Goal: Find specific page/section: Find specific page/section

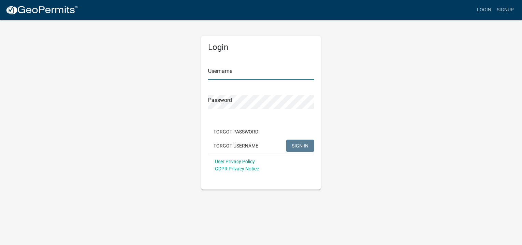
type input "LREID"
click at [302, 147] on span "SIGN IN" at bounding box center [300, 144] width 17 height 5
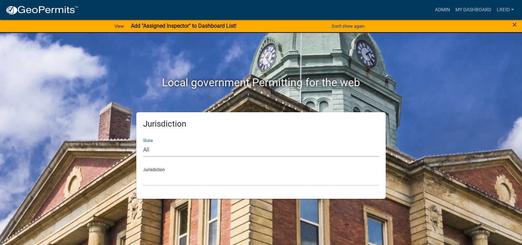
click at [148, 150] on select "All [US_STATE] [US_STATE] [US_STATE] [US_STATE] [US_STATE] [US_STATE] [US_STATE…" at bounding box center [261, 149] width 236 height 14
select select "[US_STATE]"
click at [143, 142] on select "All [US_STATE] [US_STATE] [US_STATE] [US_STATE] [US_STATE] [US_STATE] [US_STATE…" at bounding box center [261, 149] width 236 height 14
click at [149, 181] on select "[GEOGRAPHIC_DATA], [US_STATE][PERSON_NAME][GEOGRAPHIC_DATA], [US_STATE][PERSON_…" at bounding box center [261, 179] width 236 height 14
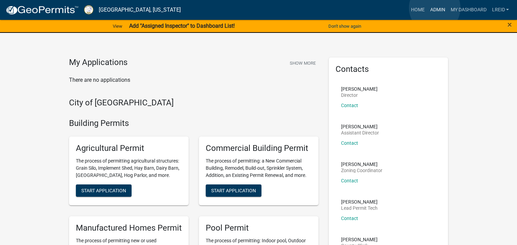
click at [435, 8] on link "Admin" at bounding box center [437, 9] width 21 height 13
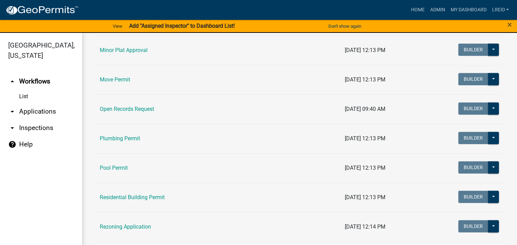
scroll to position [797, 0]
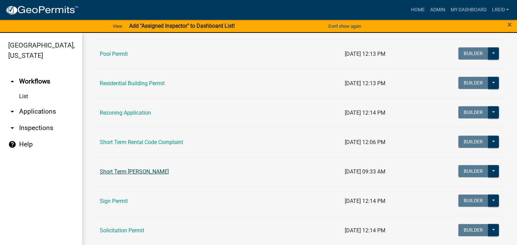
click at [148, 168] on link "Short Term [PERSON_NAME]" at bounding box center [134, 171] width 69 height 6
